Goal: Task Accomplishment & Management: Manage account settings

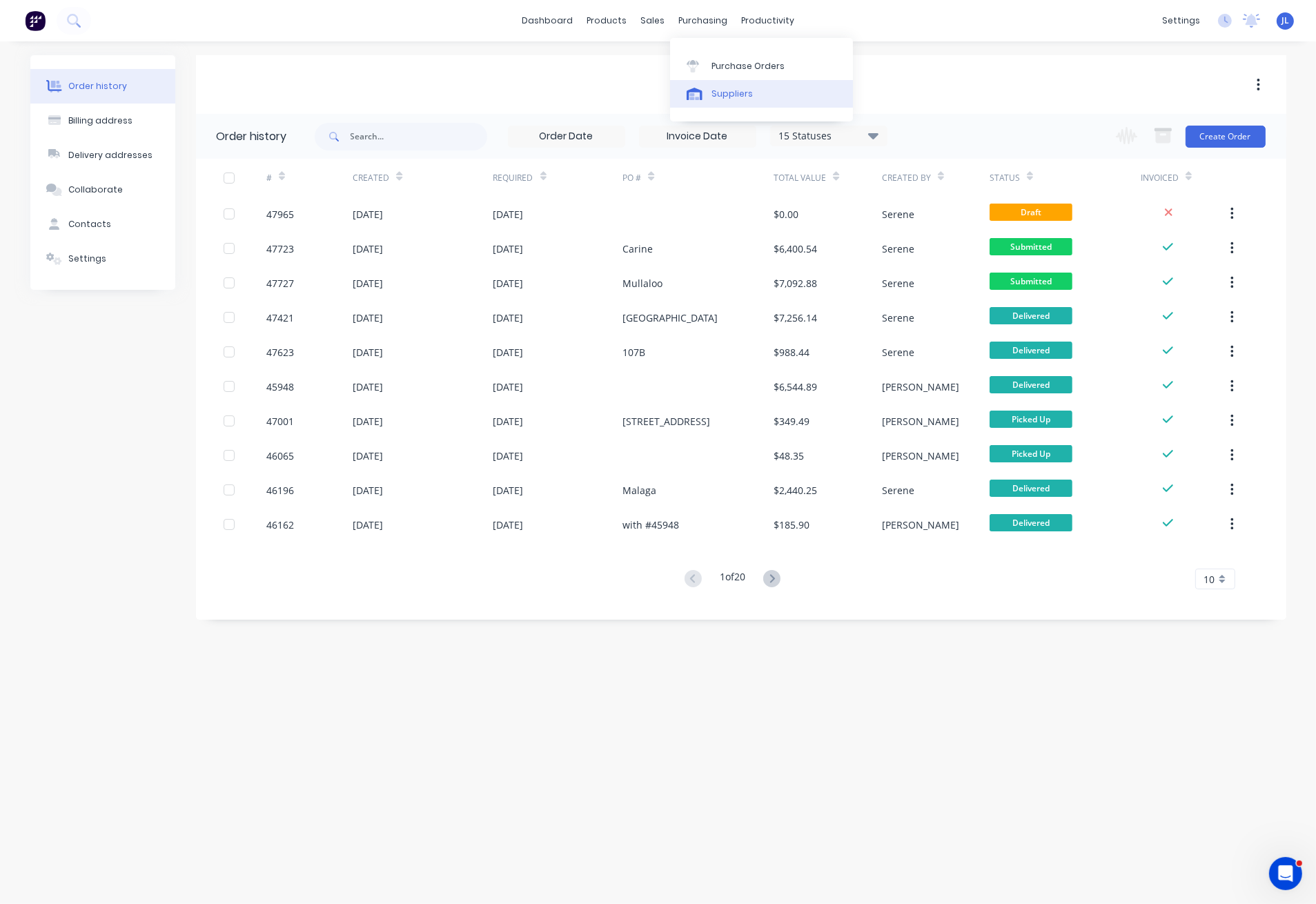
drag, startPoint x: 0, startPoint y: 0, endPoint x: 698, endPoint y: 81, distance: 702.7
click at [738, 94] on div "Suppliers" at bounding box center [732, 93] width 41 height 13
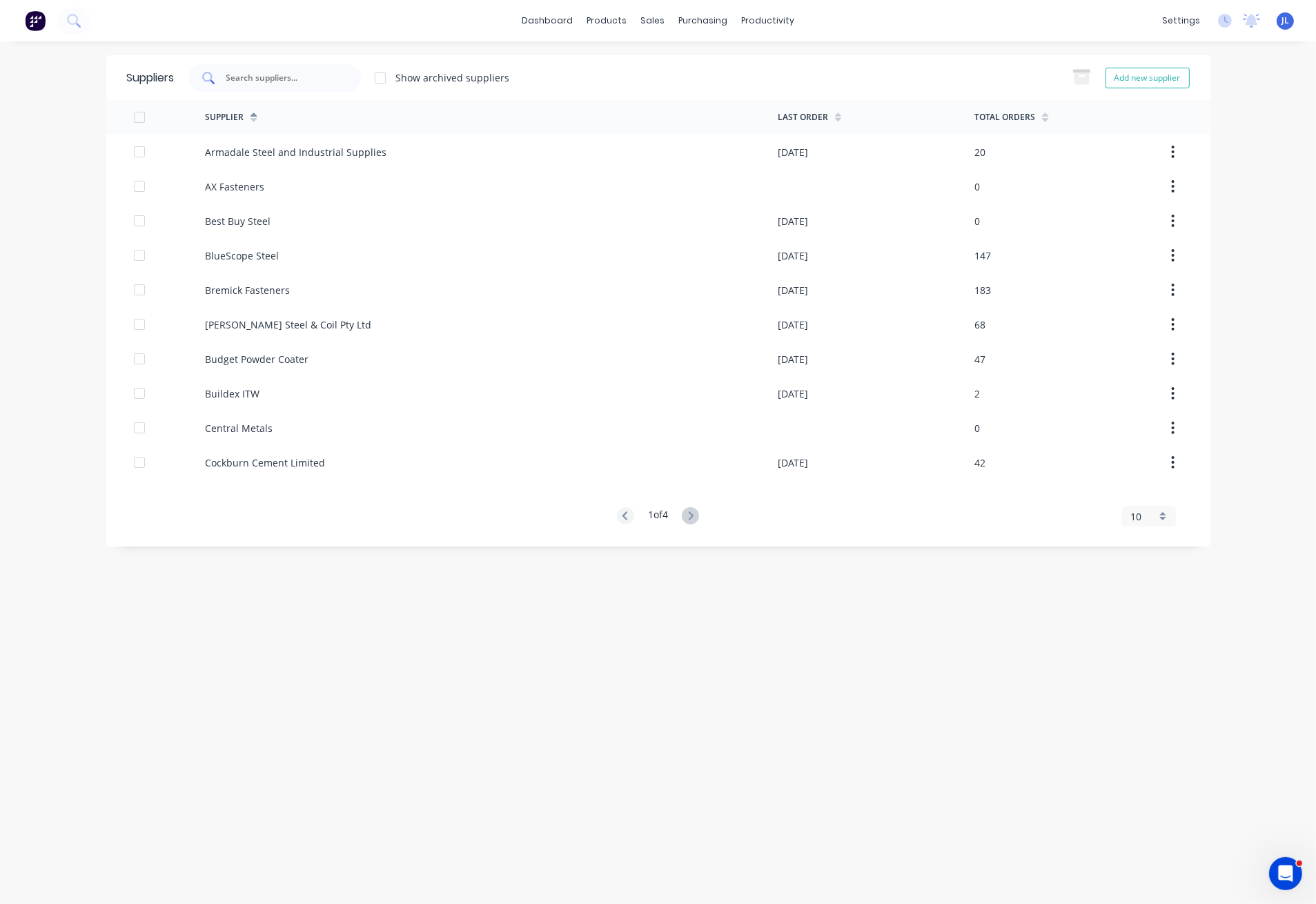
click at [314, 82] on input "text" at bounding box center [283, 78] width 114 height 13
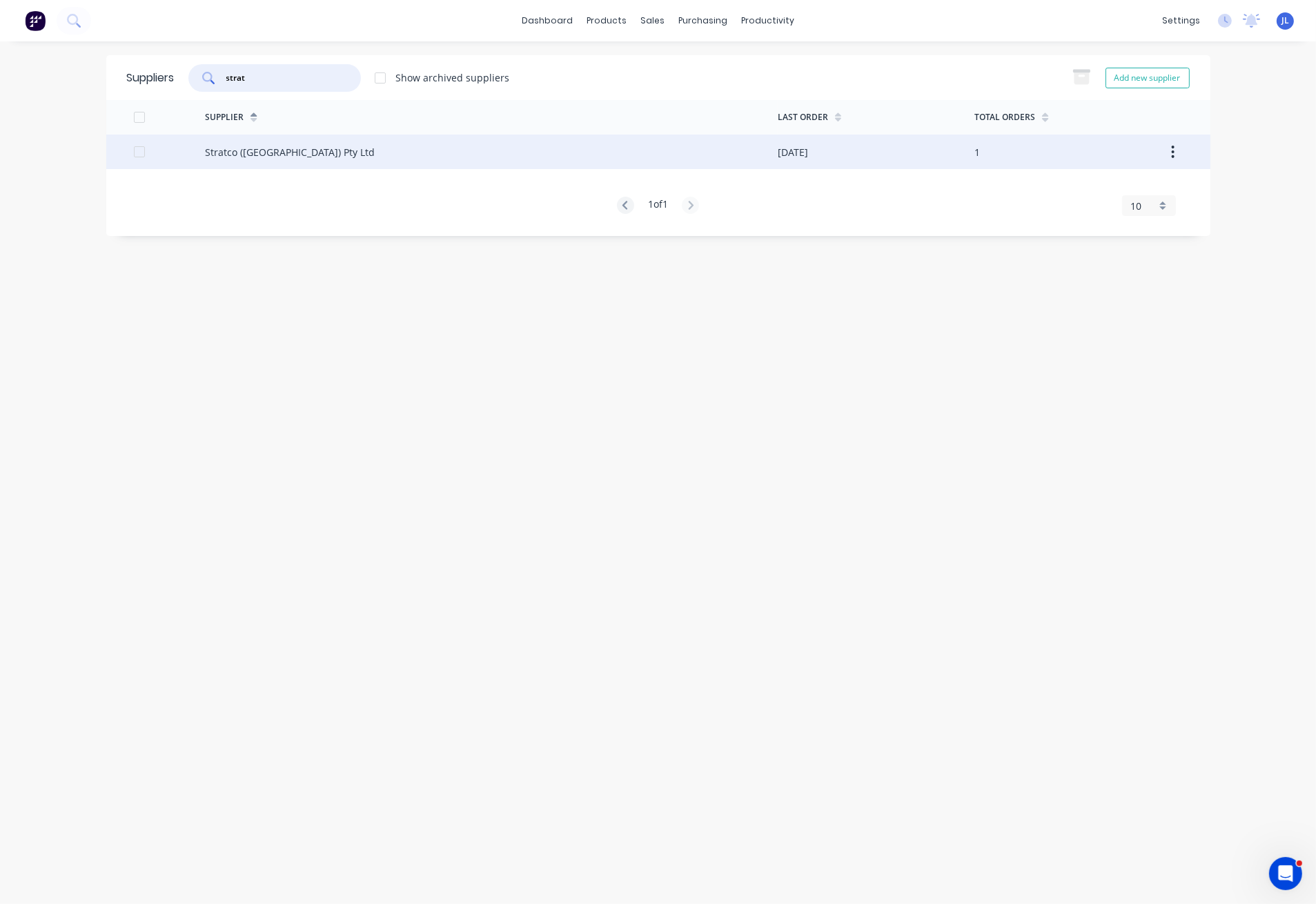
type input "strat"
click at [293, 155] on div "Stratco ([GEOGRAPHIC_DATA]) Pty Ltd" at bounding box center [491, 151] width 573 height 34
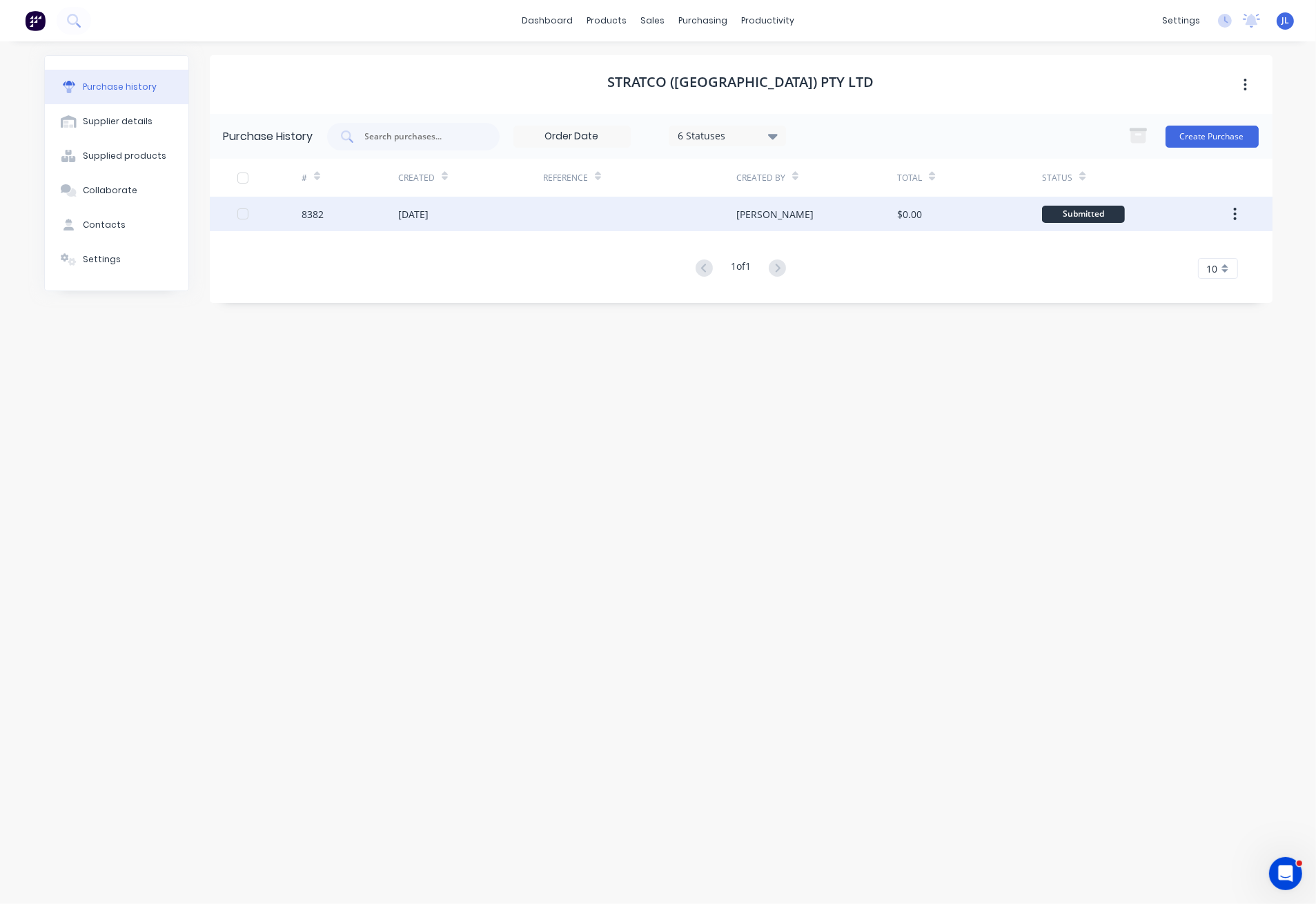
click at [445, 221] on div "[DATE]" at bounding box center [471, 214] width 145 height 34
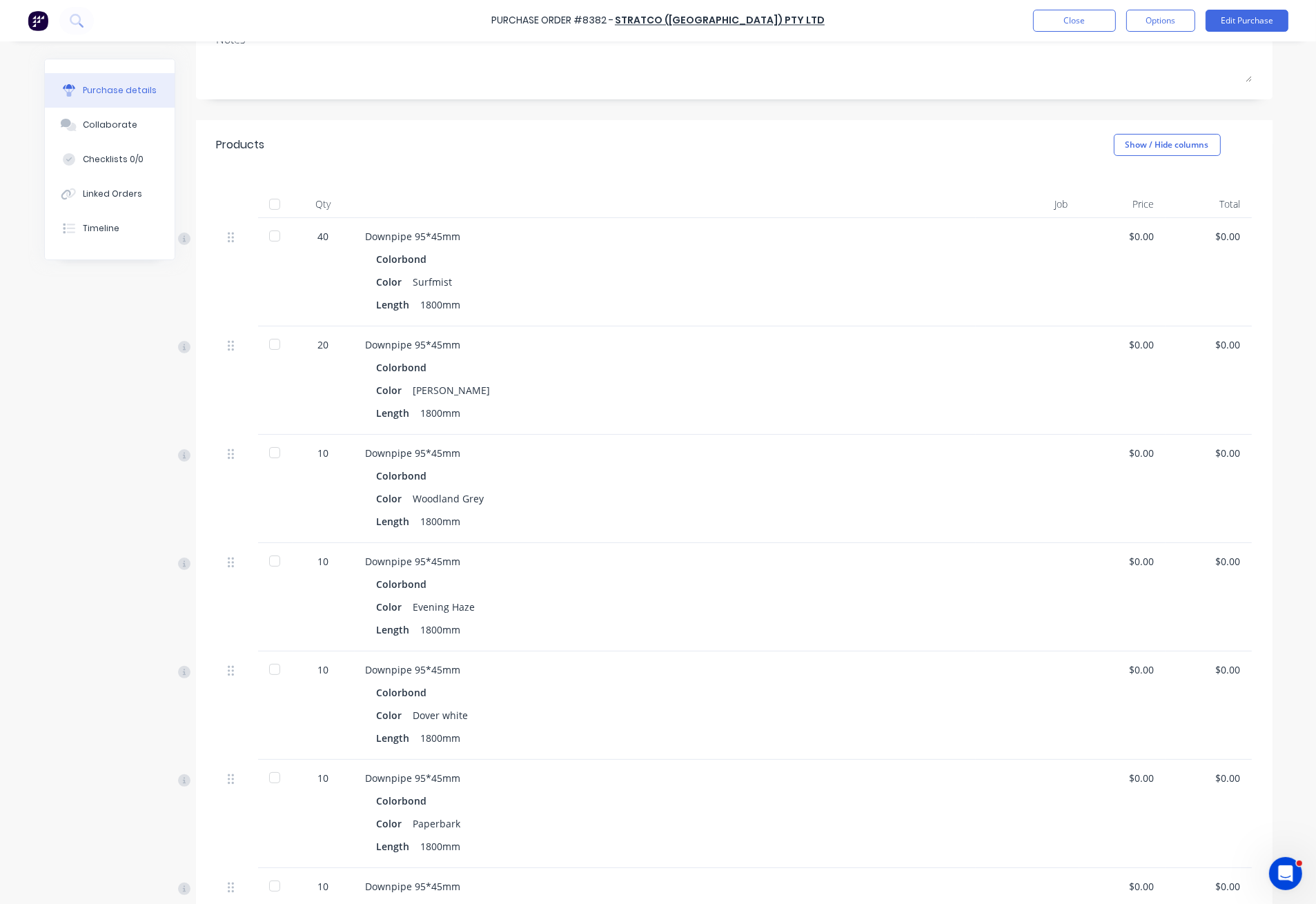
scroll to position [460, 0]
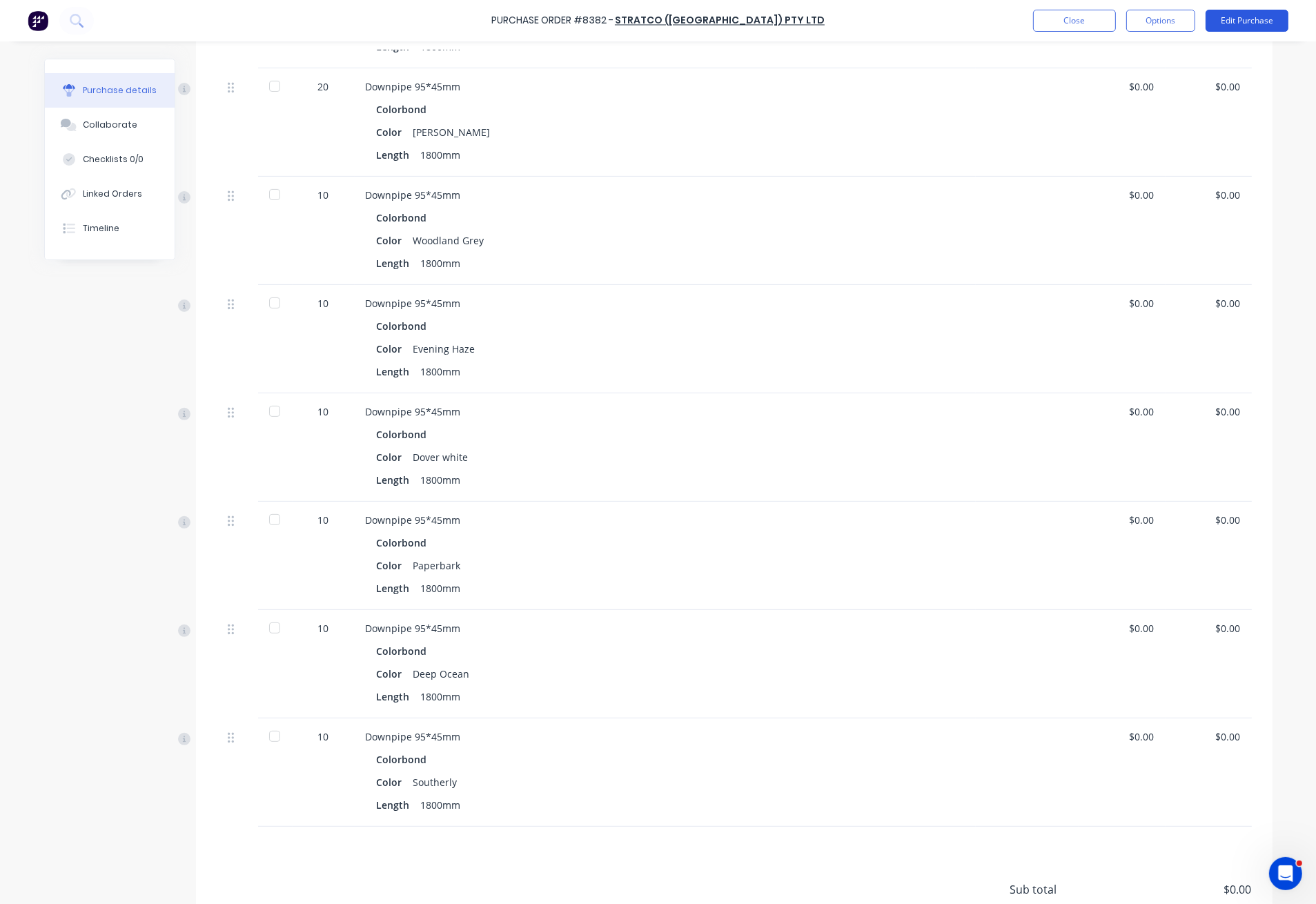
click at [1244, 24] on button "Edit Purchase" at bounding box center [1247, 20] width 82 height 22
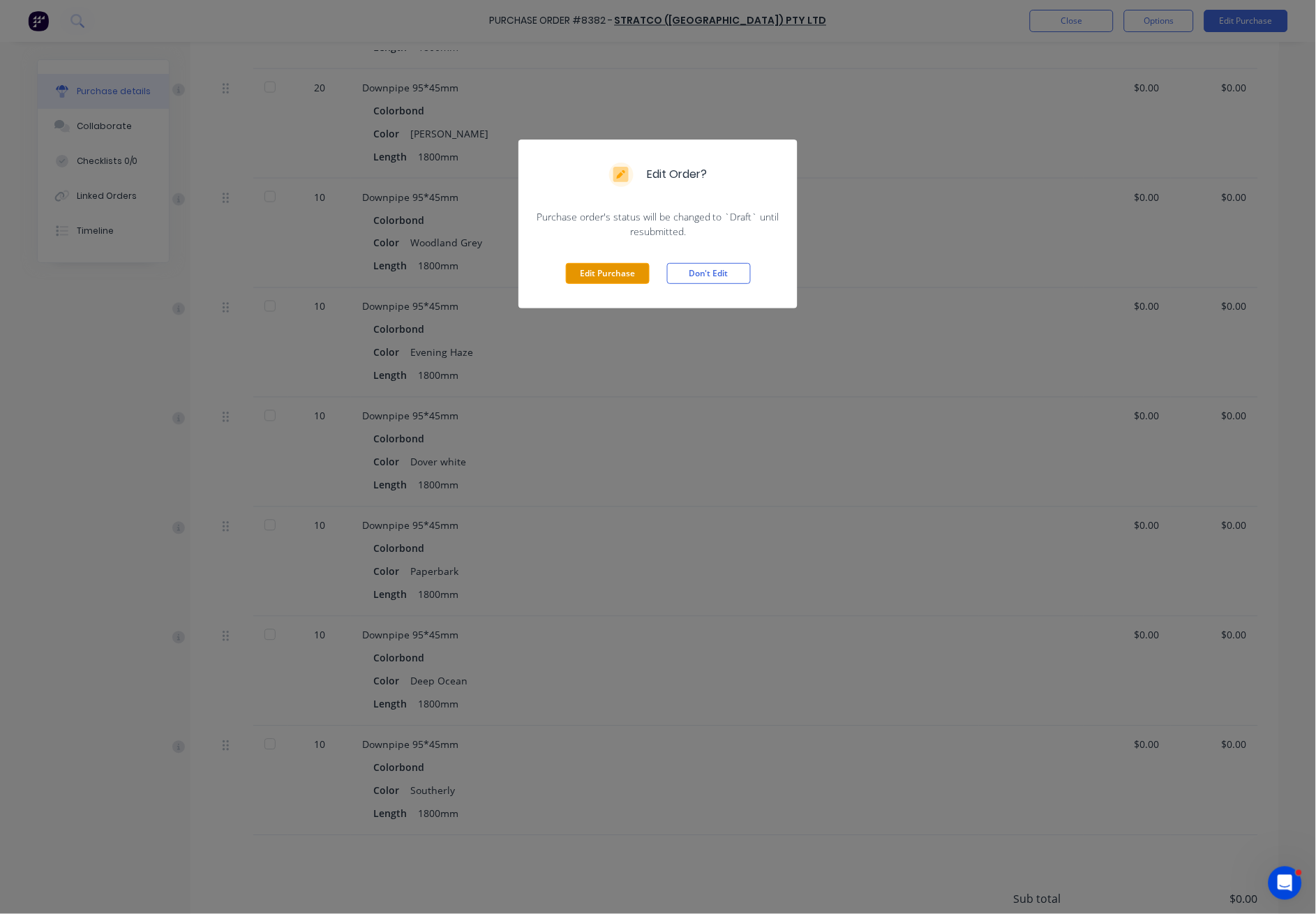
click at [614, 277] on button "Edit Purchase" at bounding box center [608, 273] width 83 height 21
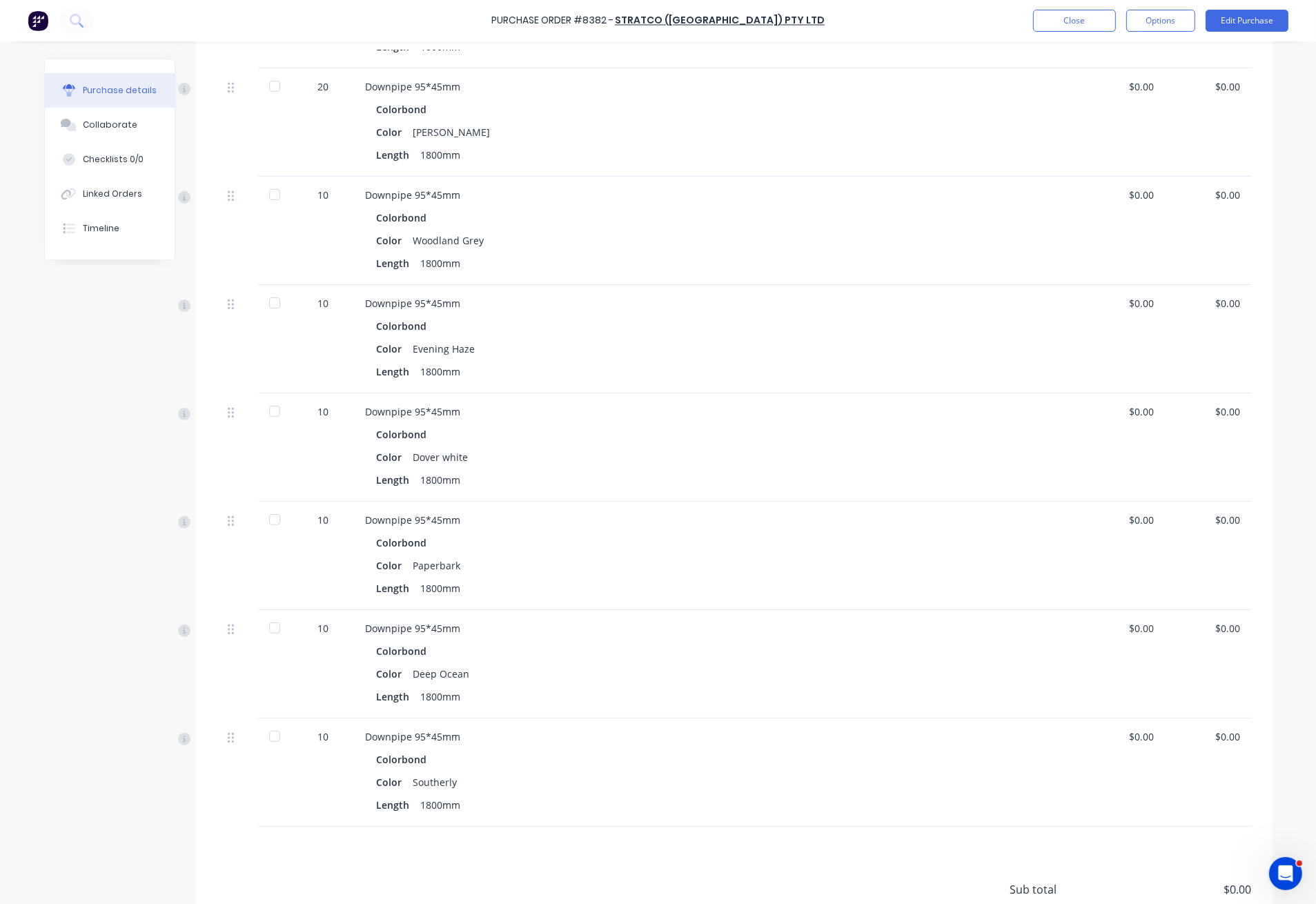
scroll to position [482, 0]
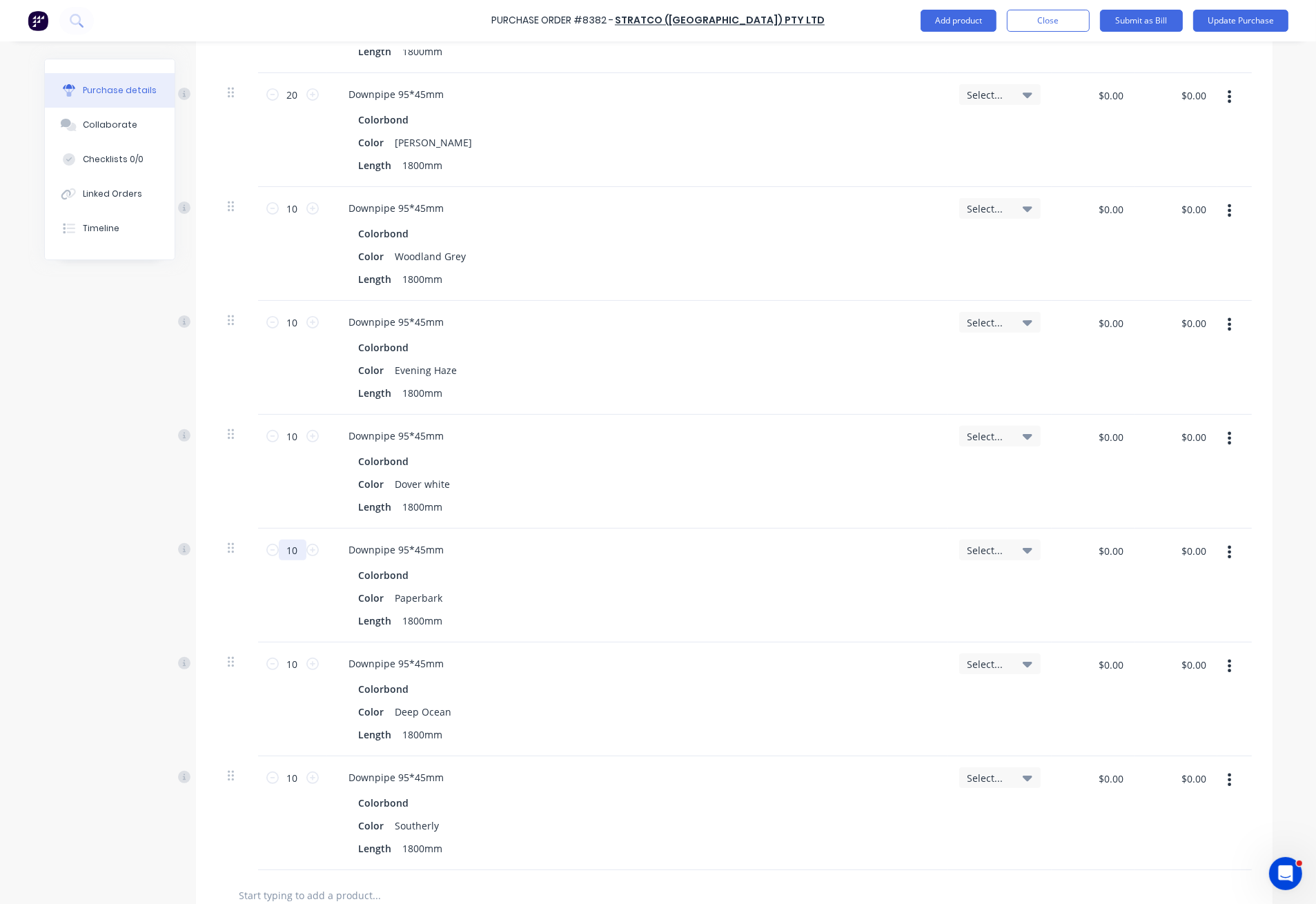
click at [288, 552] on input "10" at bounding box center [293, 550] width 28 height 21
type input "20"
click at [648, 515] on div "Length 1800mm" at bounding box center [635, 507] width 563 height 20
click at [1239, 21] on button "Update Purchase" at bounding box center [1240, 20] width 95 height 22
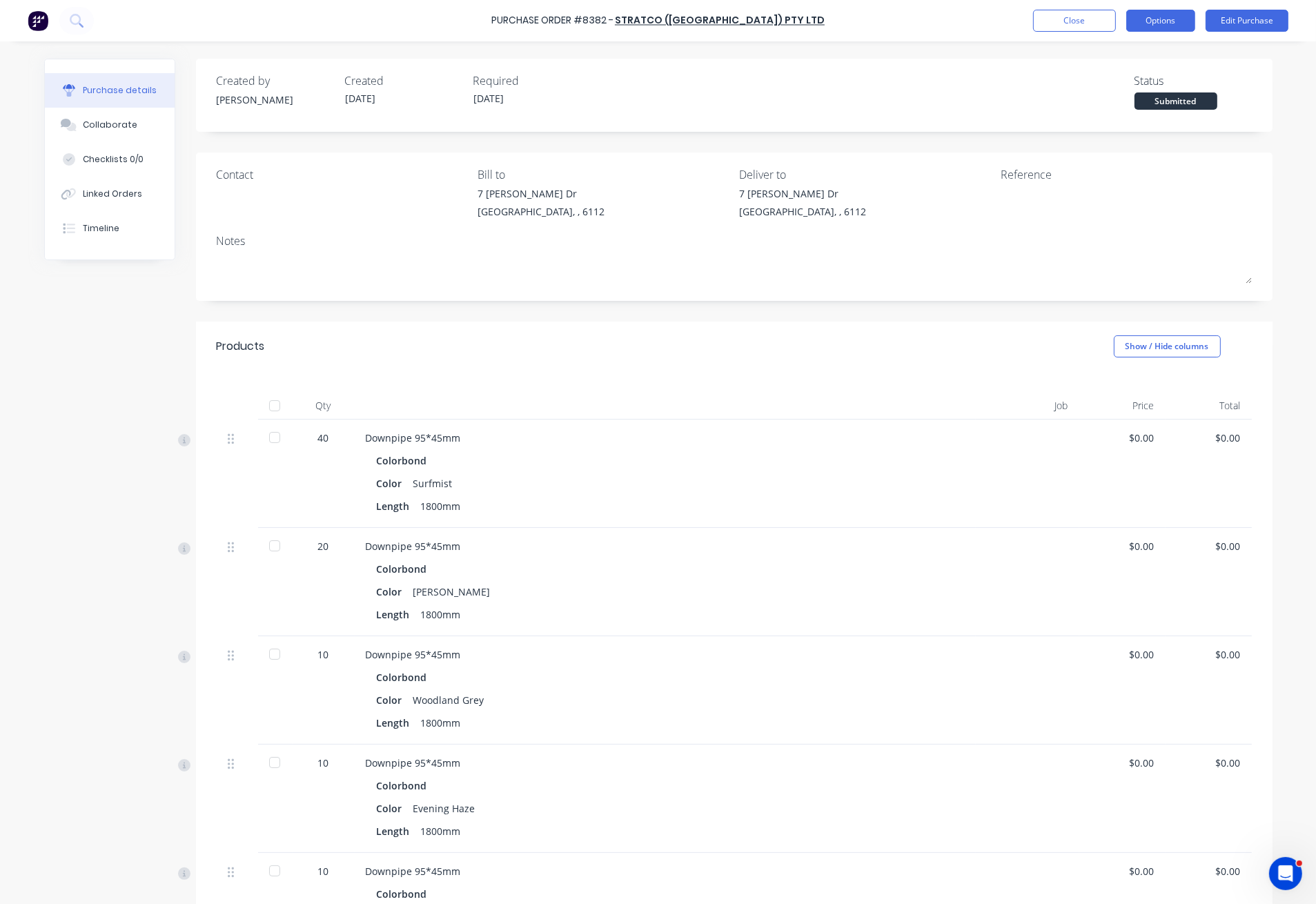
click at [1164, 28] on button "Options" at bounding box center [1161, 20] width 69 height 22
click at [1133, 55] on div "Print / Email" at bounding box center [1129, 56] width 106 height 20
click at [1091, 52] on div "Back" at bounding box center [1129, 56] width 106 height 20
click at [1119, 52] on div "Print / Email" at bounding box center [1129, 56] width 106 height 20
click at [1128, 114] on div "Without pricing" at bounding box center [1129, 112] width 106 height 20
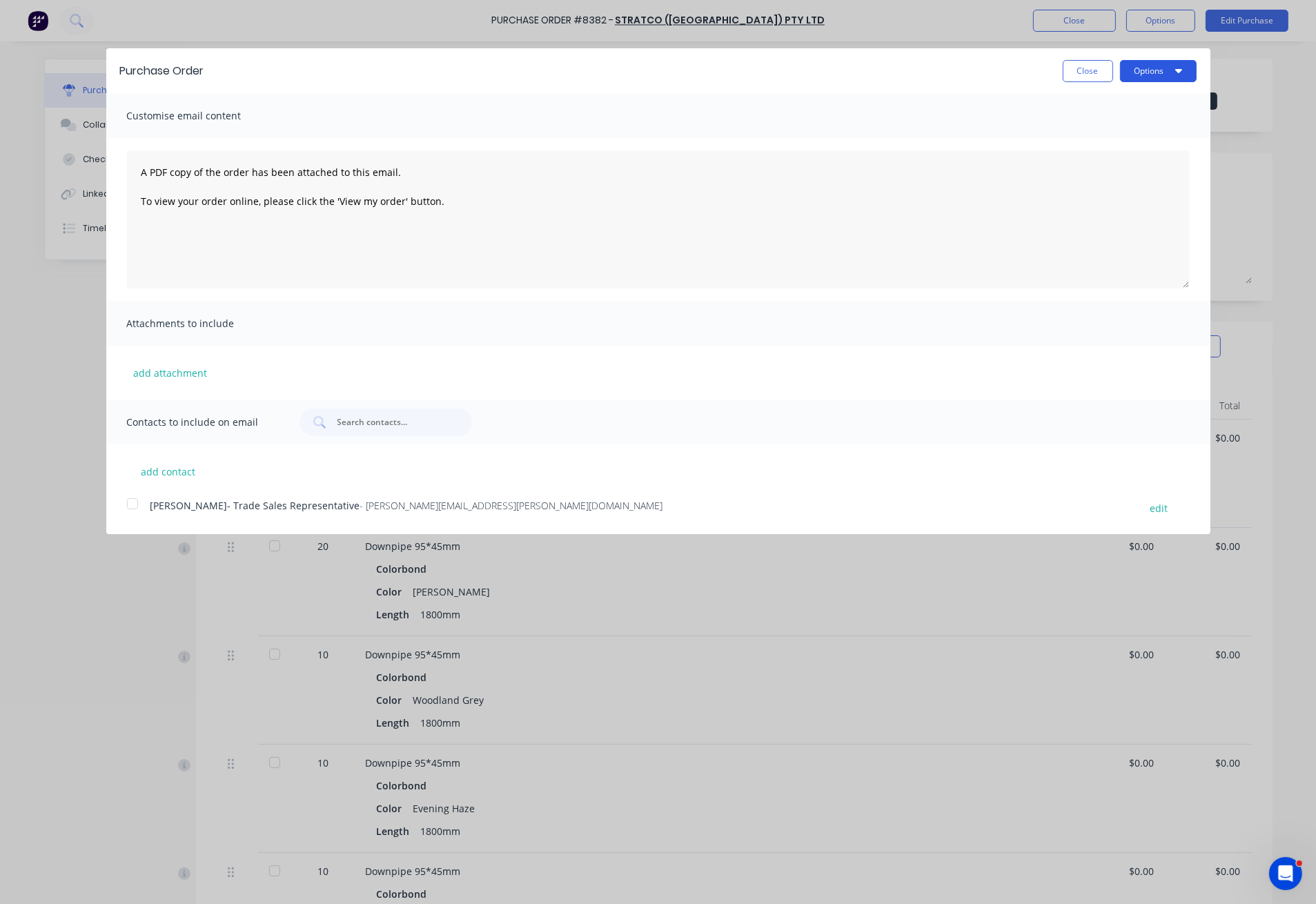
click at [1182, 70] on button "Options" at bounding box center [1158, 71] width 77 height 22
click at [1139, 98] on div "Print" at bounding box center [1131, 106] width 106 height 20
